Goal: Use online tool/utility: Use online tool/utility

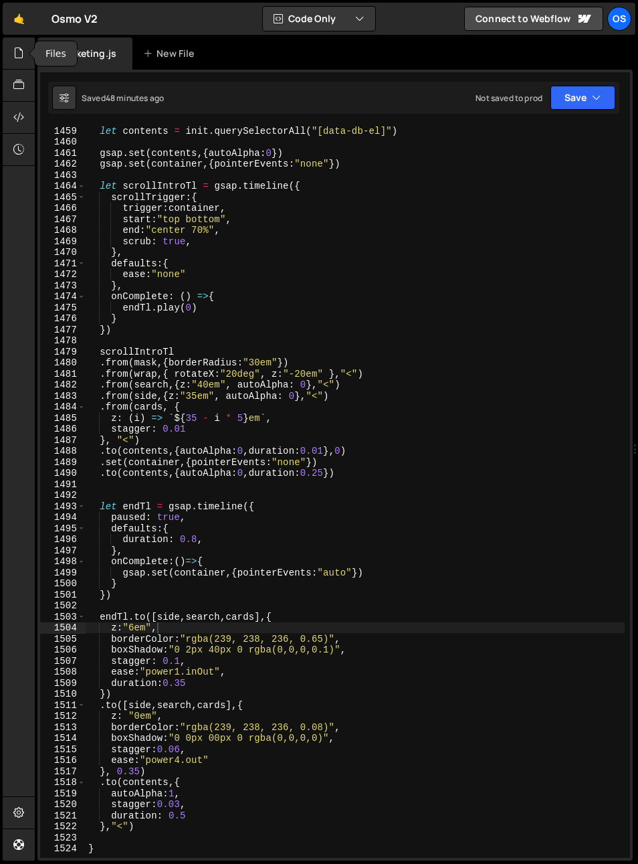
click at [23, 56] on icon at bounding box center [18, 52] width 11 height 15
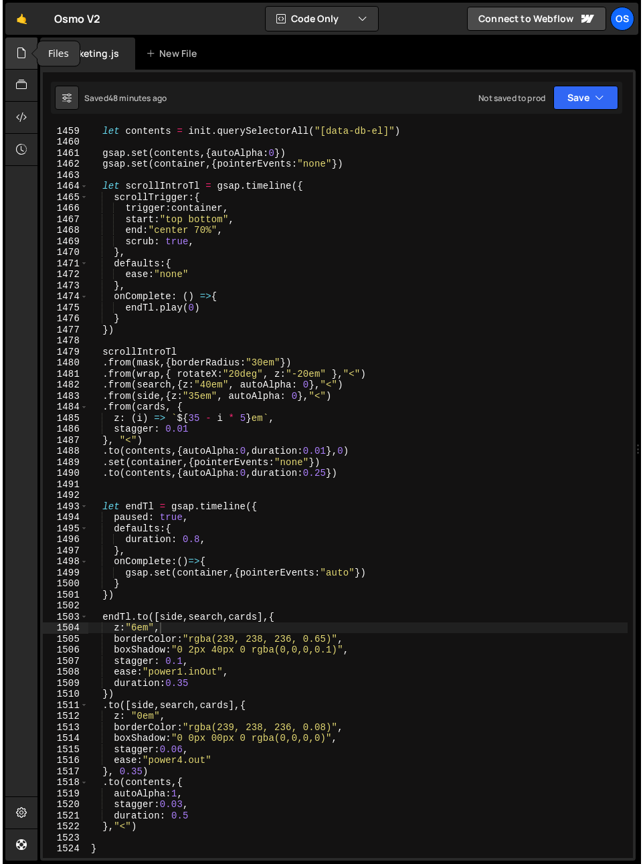
scroll to position [1049, 0]
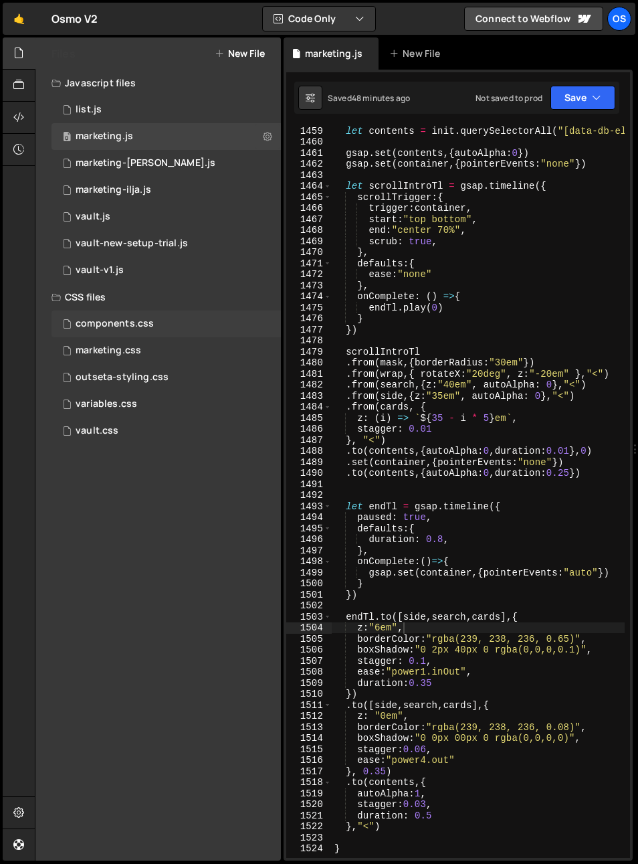
click at [138, 320] on div "components.css" at bounding box center [115, 324] width 78 height 12
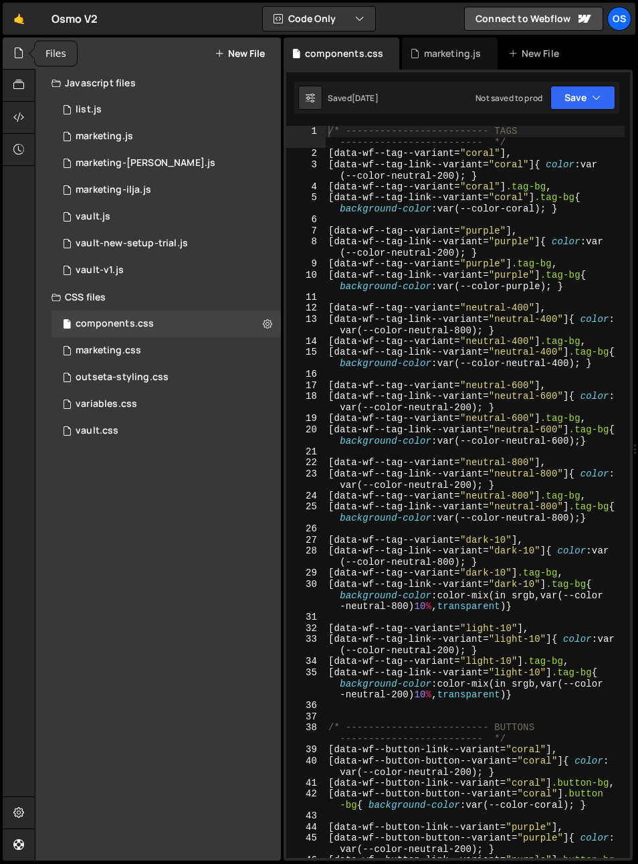
click at [16, 49] on icon at bounding box center [18, 52] width 11 height 15
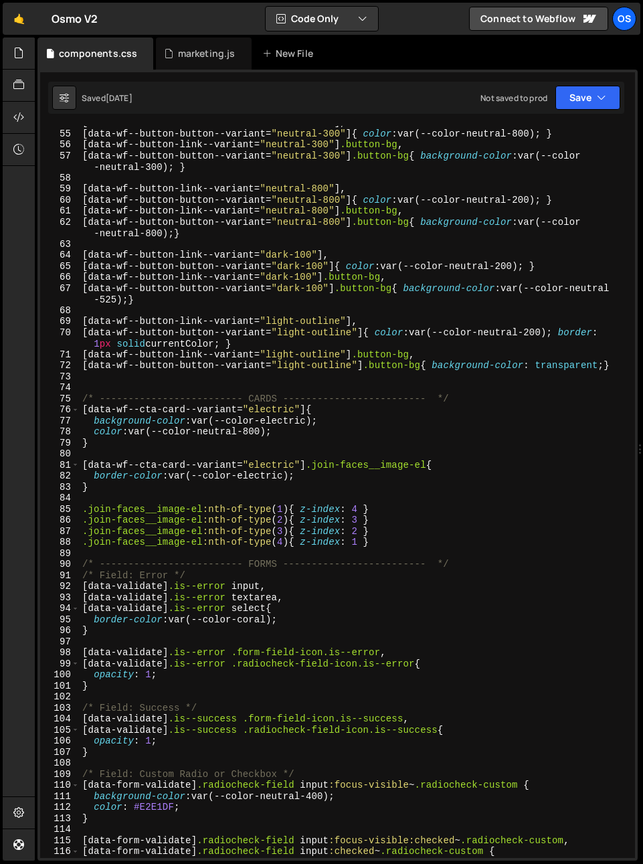
scroll to position [835, 0]
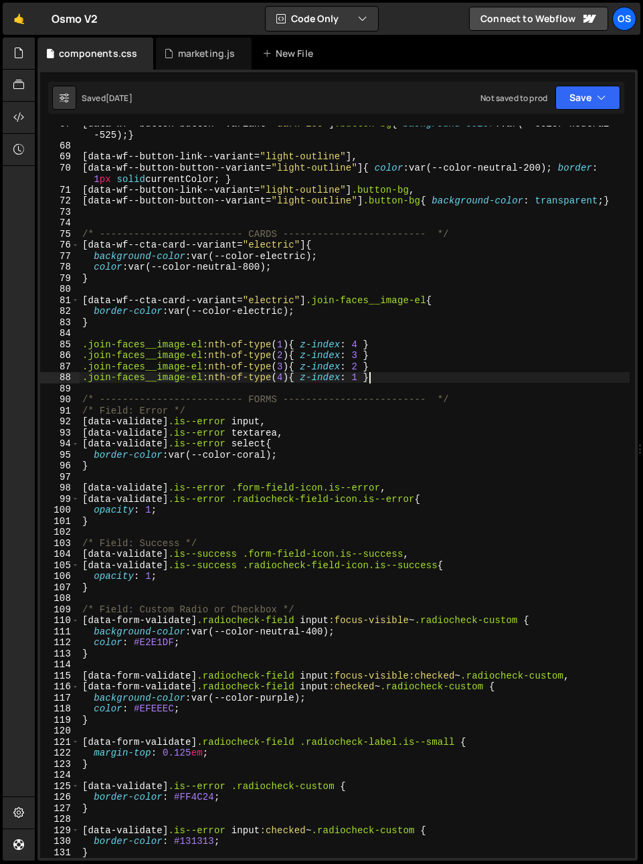
click at [389, 374] on div "[ data-wf--button-button--variant = " dark-100 " ] .button-bg { background-colo…" at bounding box center [355, 500] width 550 height 765
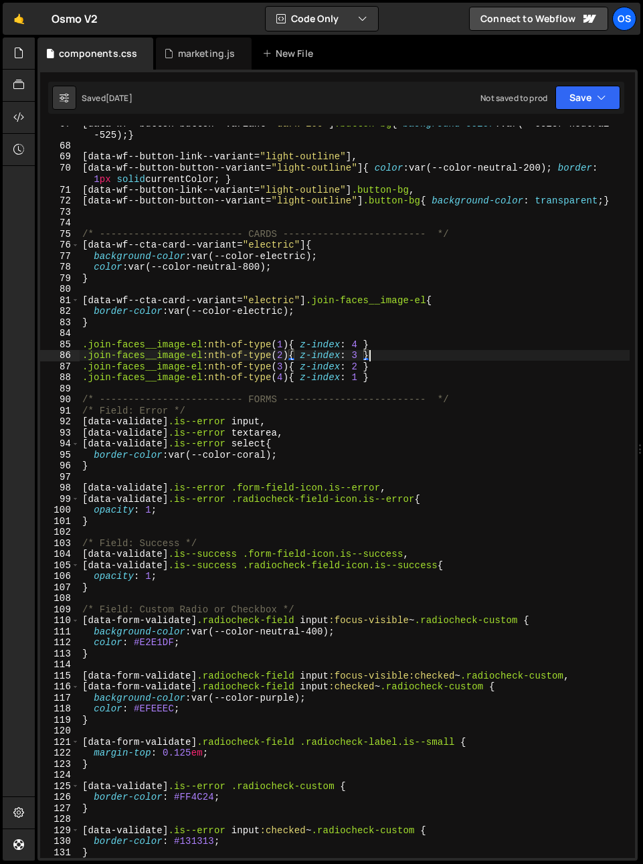
type textarea ".join-faces__image-el:nth-of-type(1){ z-index: 4 }"
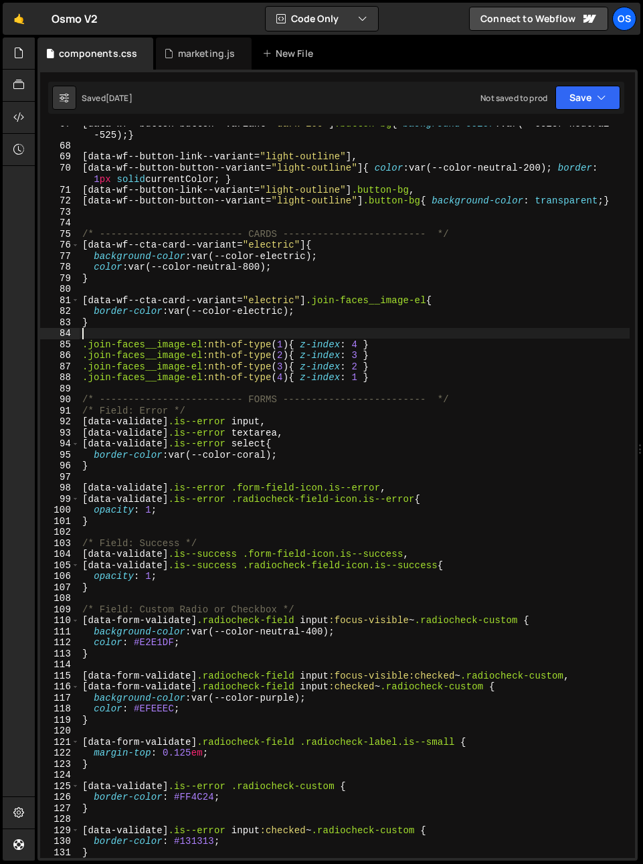
type textarea "}"
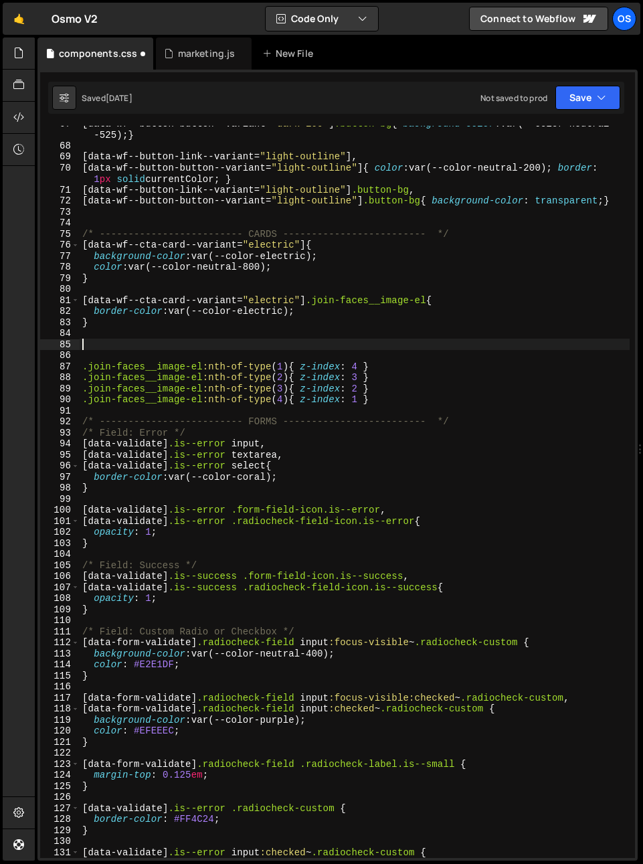
paste textarea "[data-wf--join-others--variant="white-borders"]"
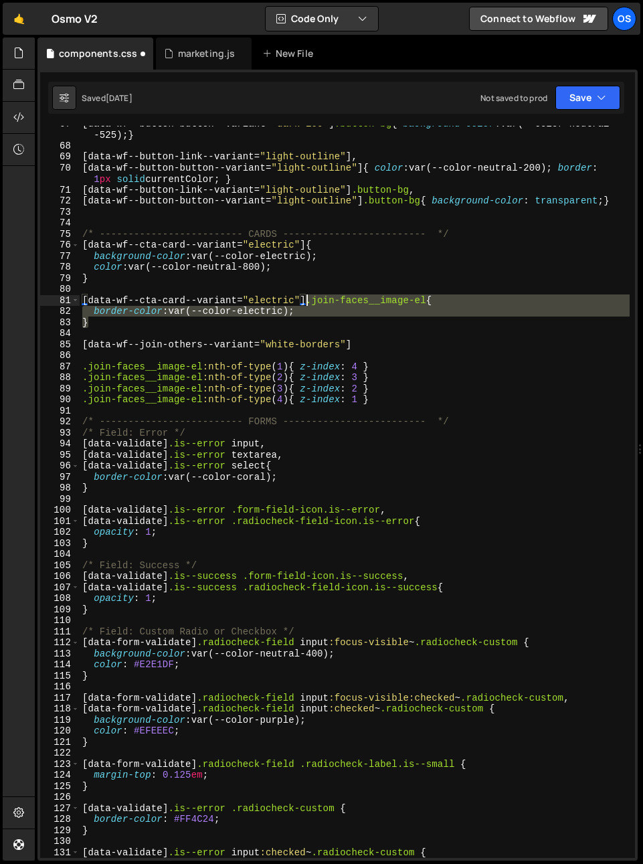
drag, startPoint x: 317, startPoint y: 317, endPoint x: 307, endPoint y: 302, distance: 18.4
click at [307, 302] on div "[ data-wf--button-button--variant = " dark-100 " ] .button-bg { background-colo…" at bounding box center [355, 500] width 550 height 765
click at [357, 344] on div "[ data-wf--button-button--variant = " dark-100 " ] .button-bg { background-colo…" at bounding box center [355, 500] width 550 height 765
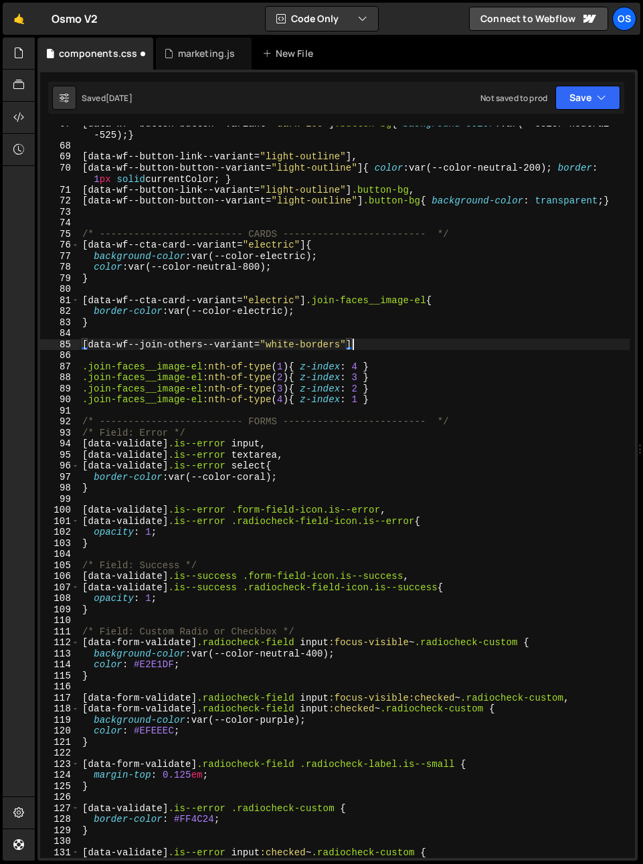
paste textarea "}"
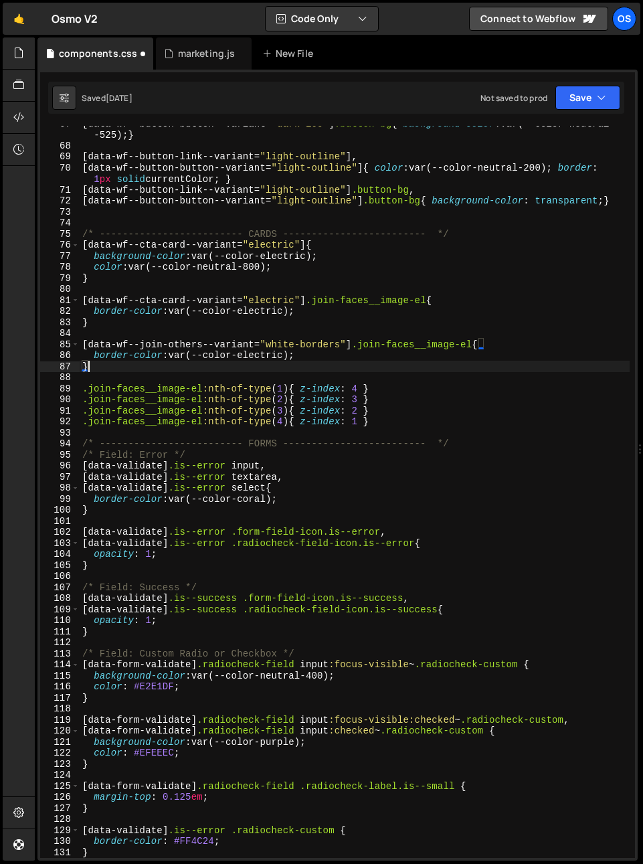
click at [286, 359] on div "[ data-wf--button-button--variant = " dark-100 " ] .button-bg { background-colo…" at bounding box center [355, 500] width 550 height 765
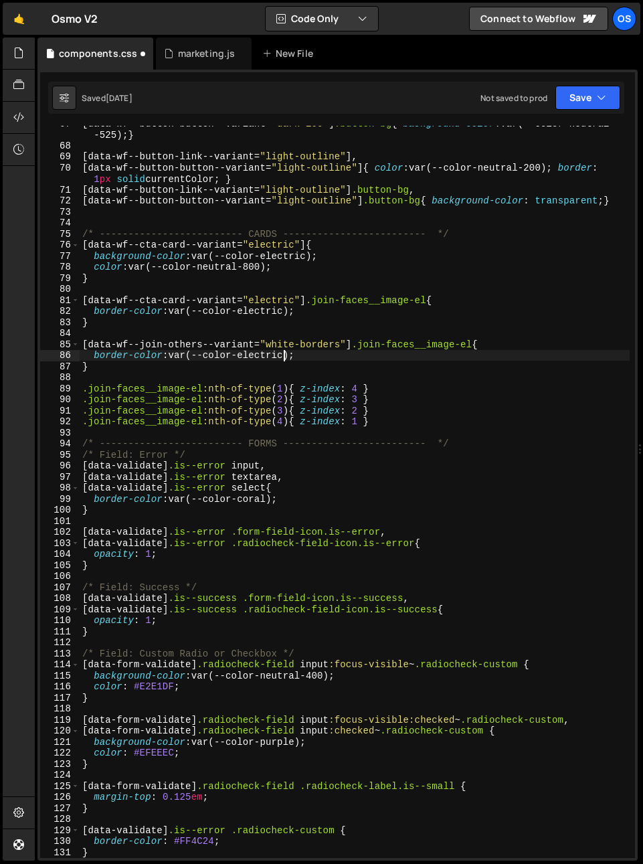
click at [279, 358] on div "[ data-wf--button-button--variant = " dark-100 " ] .button-bg { background-colo…" at bounding box center [355, 500] width 550 height 765
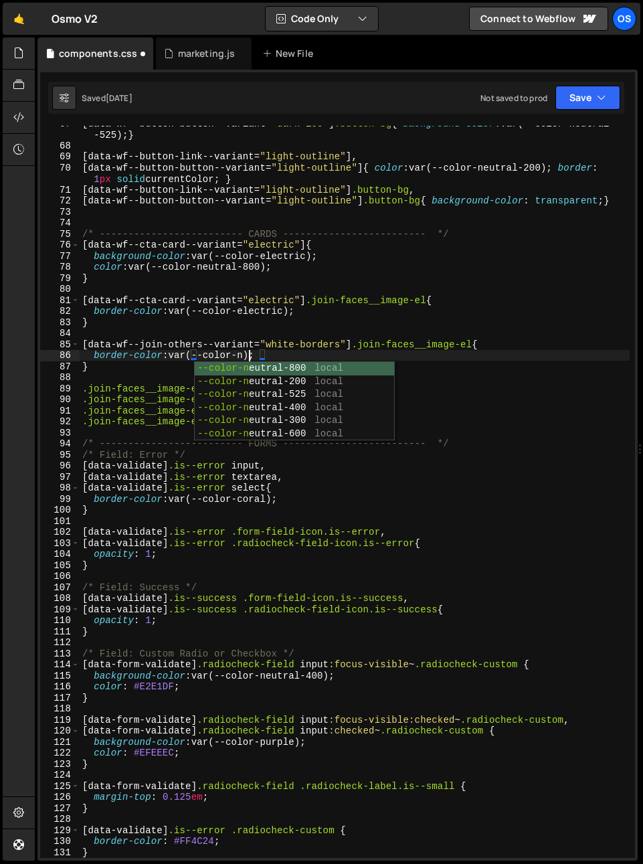
scroll to position [0, 12]
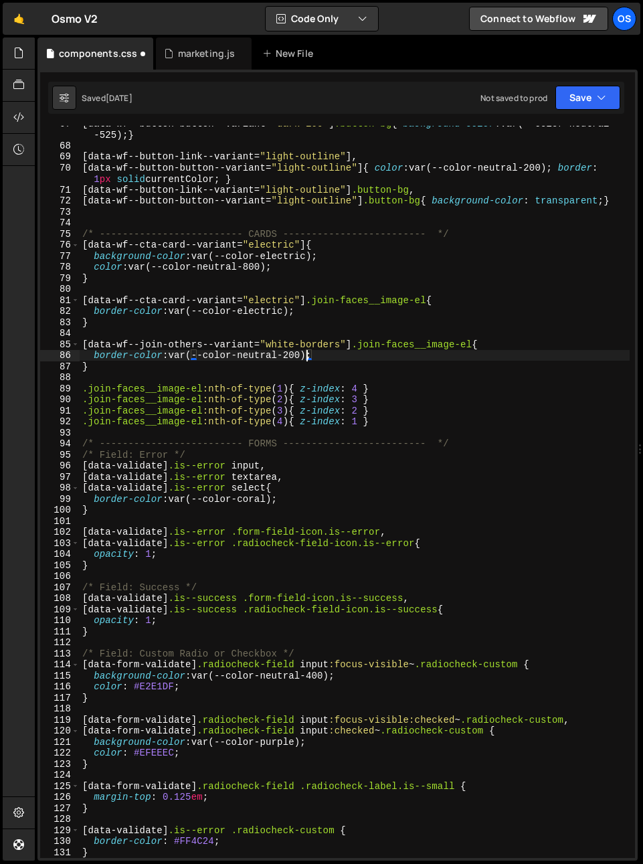
click at [165, 363] on div "[ data-wf--button-button--variant = " dark-100 " ] .button-bg { background-colo…" at bounding box center [355, 500] width 550 height 765
type textarea "}"
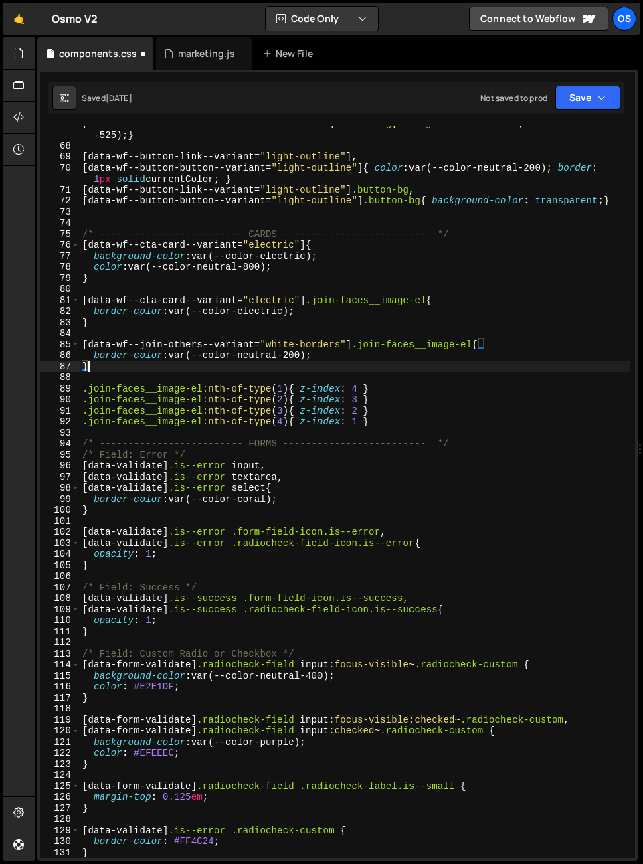
scroll to position [0, 0]
